Goal: Transaction & Acquisition: Purchase product/service

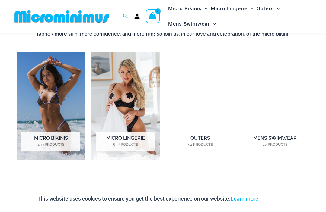
scroll to position [381, 0]
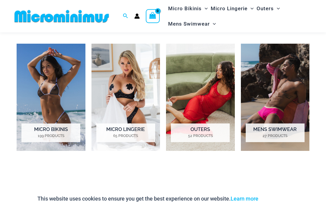
click at [133, 130] on h2 "Micro Lingerie 65 Products" at bounding box center [125, 133] width 59 height 19
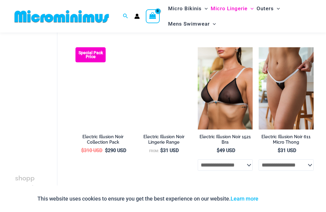
scroll to position [791, 0]
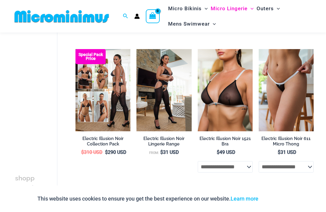
click at [259, 49] on img at bounding box center [259, 49] width 0 height 0
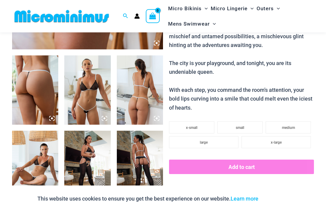
scroll to position [255, 0]
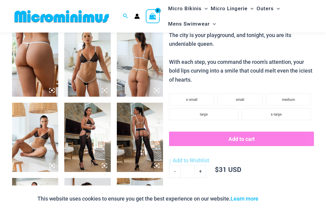
click at [91, 70] on img at bounding box center [87, 61] width 46 height 69
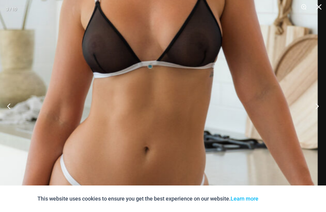
click at [182, 139] on img at bounding box center [140, 68] width 354 height 531
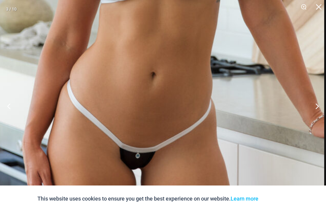
click at [321, 7] on button "Close" at bounding box center [316, 9] width 15 height 18
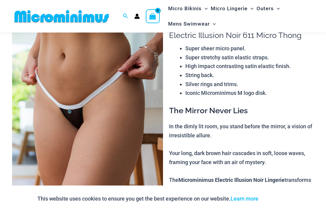
scroll to position [0, 0]
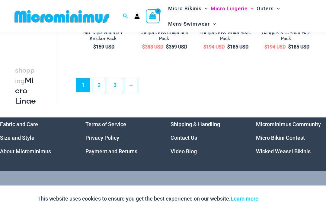
scroll to position [1195, 0]
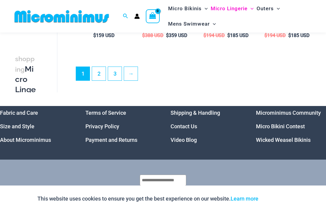
click at [102, 72] on link "2" at bounding box center [99, 74] width 14 height 14
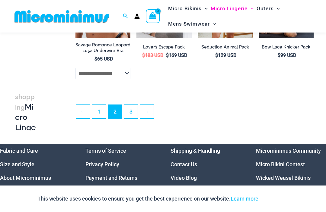
scroll to position [1152, 0]
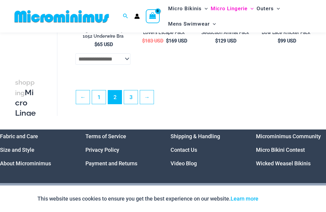
click at [134, 100] on link "3" at bounding box center [131, 98] width 14 height 14
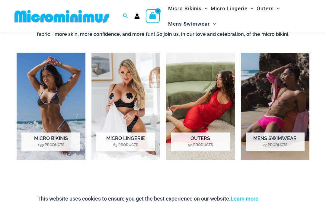
scroll to position [377, 0]
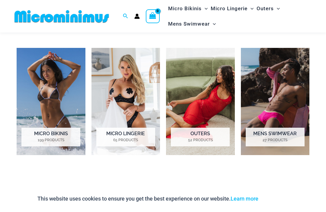
click at [61, 135] on h2 "Micro Bikinis 199 Products" at bounding box center [50, 137] width 59 height 19
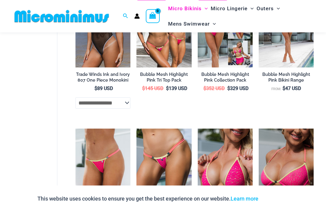
scroll to position [988, 0]
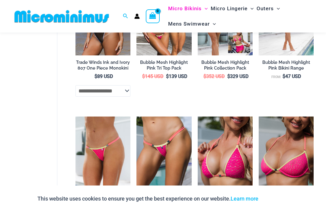
click at [125, 87] on select "**********" at bounding box center [102, 90] width 55 height 11
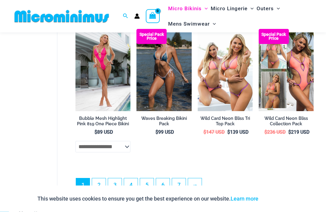
scroll to position [1258, 0]
click at [102, 183] on link "2" at bounding box center [99, 186] width 14 height 14
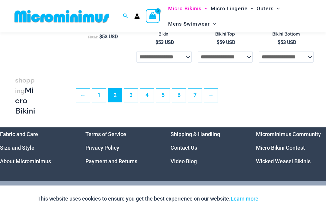
scroll to position [1172, 0]
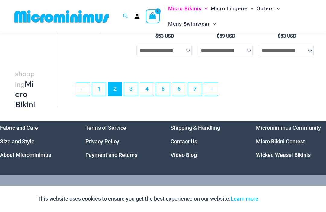
click at [135, 89] on link "3" at bounding box center [131, 89] width 14 height 14
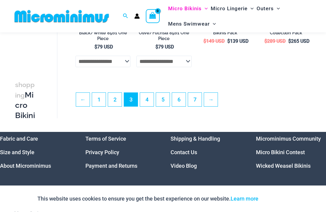
scroll to position [1167, 0]
click at [280, 141] on link "Microminimus Community" at bounding box center [288, 139] width 65 height 6
